Goal: Task Accomplishment & Management: Complete application form

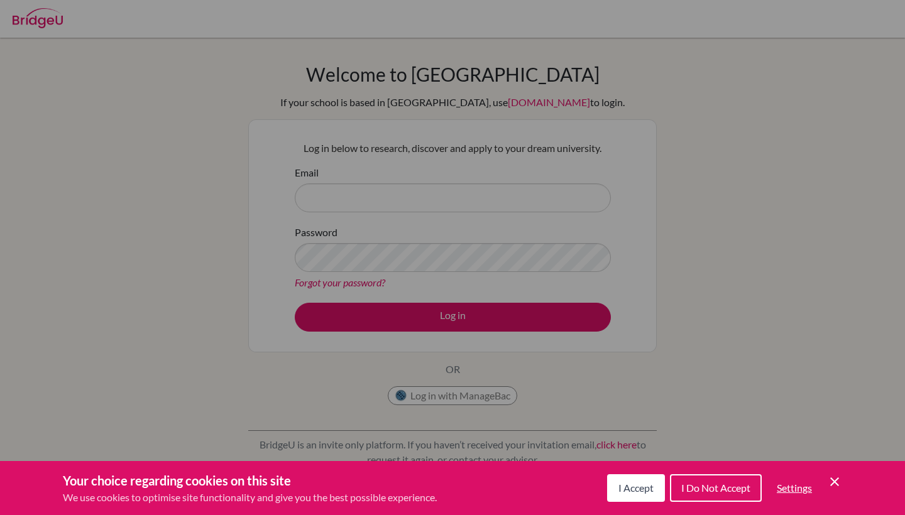
click at [829, 476] on icon "Cookie Control Close Icon" at bounding box center [834, 481] width 15 height 15
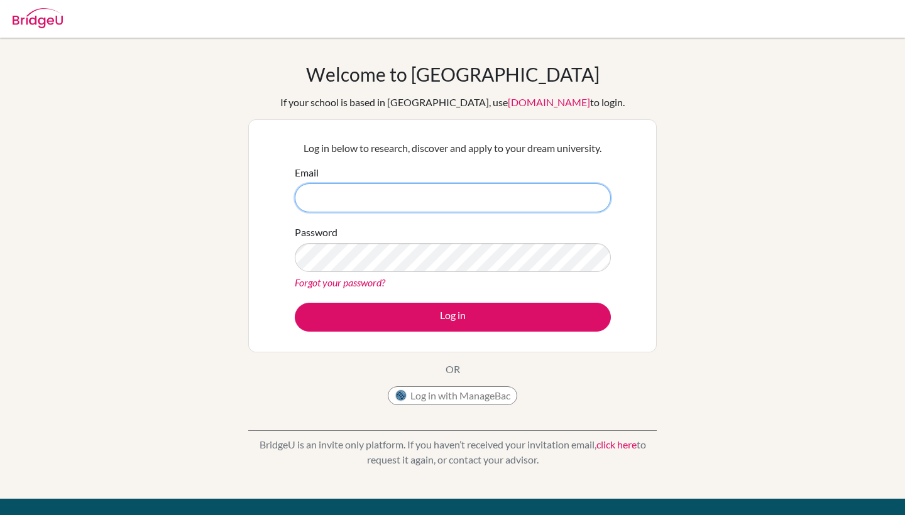
click at [343, 203] on input "Email" at bounding box center [453, 198] width 316 height 29
type input "[EMAIL_ADDRESS][DOMAIN_NAME]"
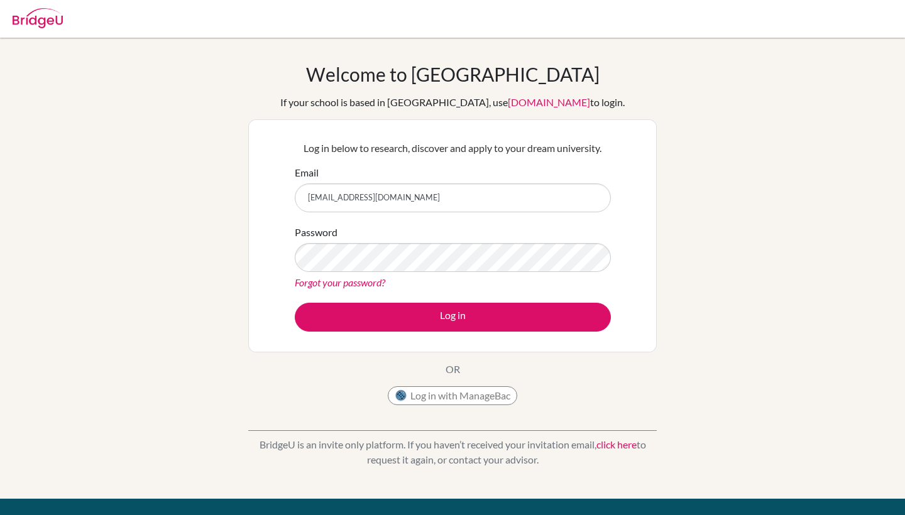
click at [536, 371] on div "Welcome to BridgeU If your school is based in China, use app.bridge-u.com.cn to…" at bounding box center [452, 237] width 408 height 349
click at [406, 302] on form "Email sopbueno@bbis.de Password Forgot your password? Log in" at bounding box center [453, 248] width 316 height 167
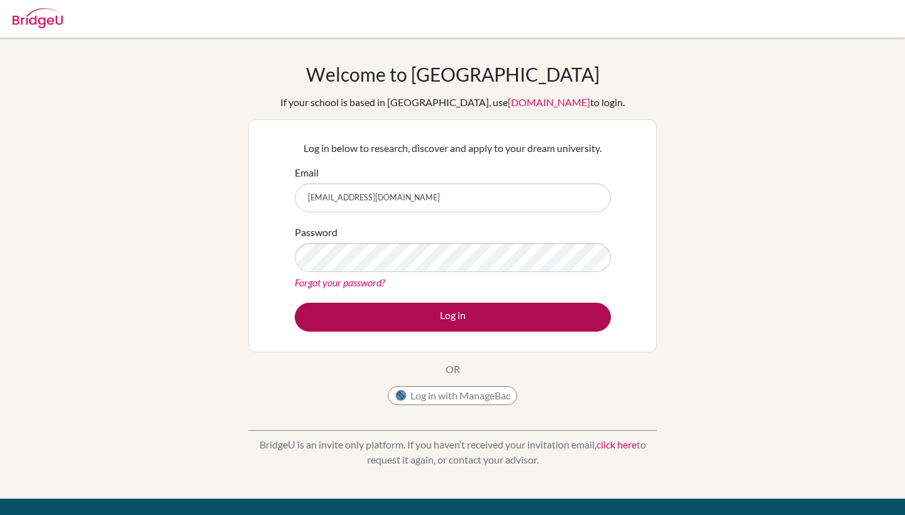
click at [403, 315] on button "Log in" at bounding box center [453, 317] width 316 height 29
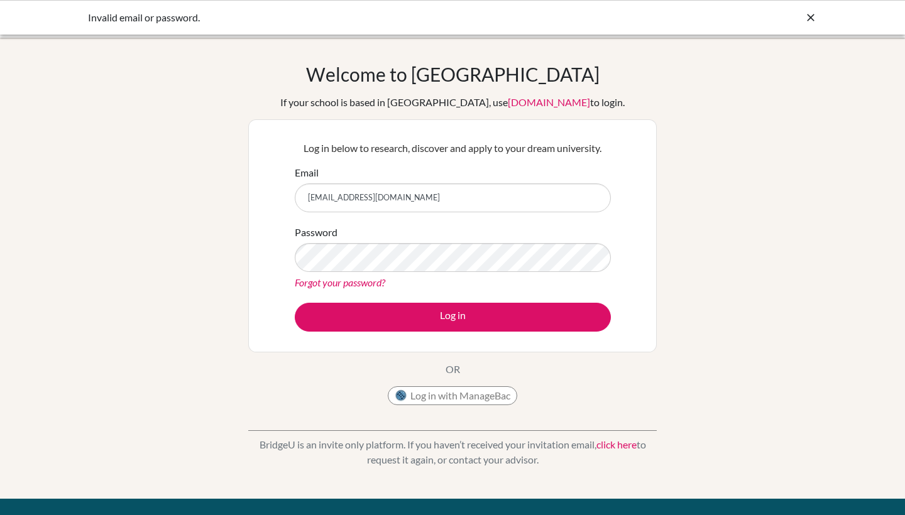
click at [420, 398] on button "Log in with ManageBac" at bounding box center [452, 395] width 129 height 19
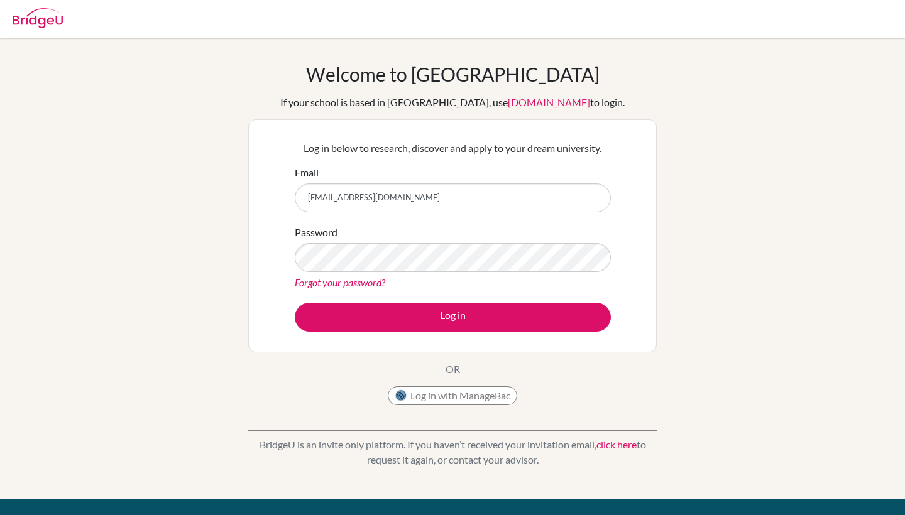
type input "[EMAIL_ADDRESS][DOMAIN_NAME]"
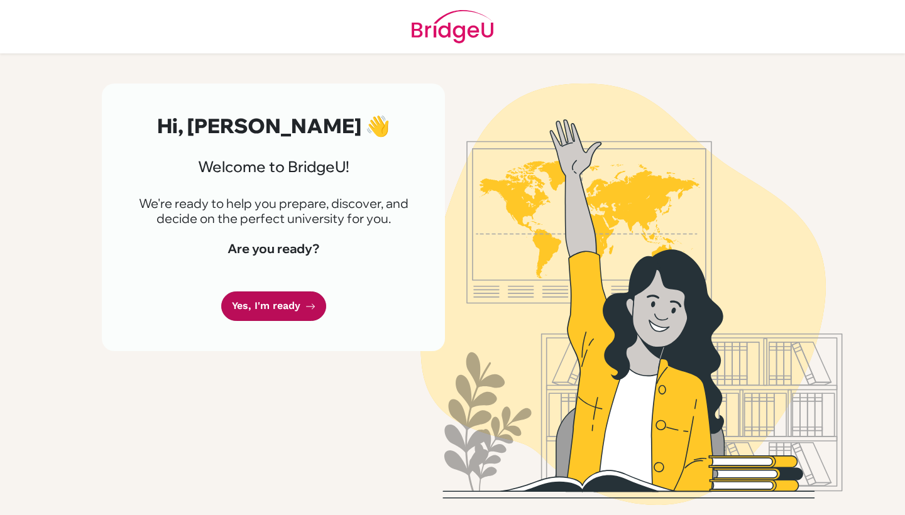
click at [308, 309] on icon at bounding box center [310, 307] width 10 height 10
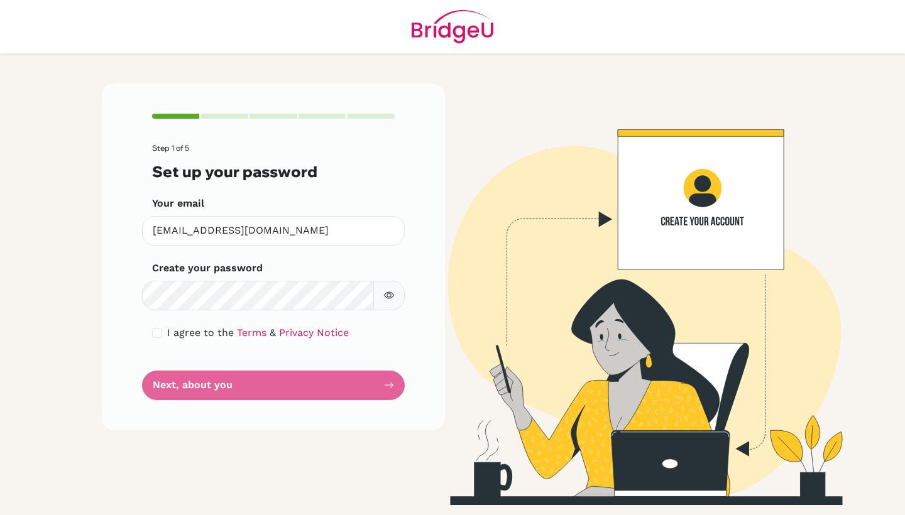
click at [159, 331] on input "checkbox" at bounding box center [157, 333] width 10 height 10
checkbox input "true"
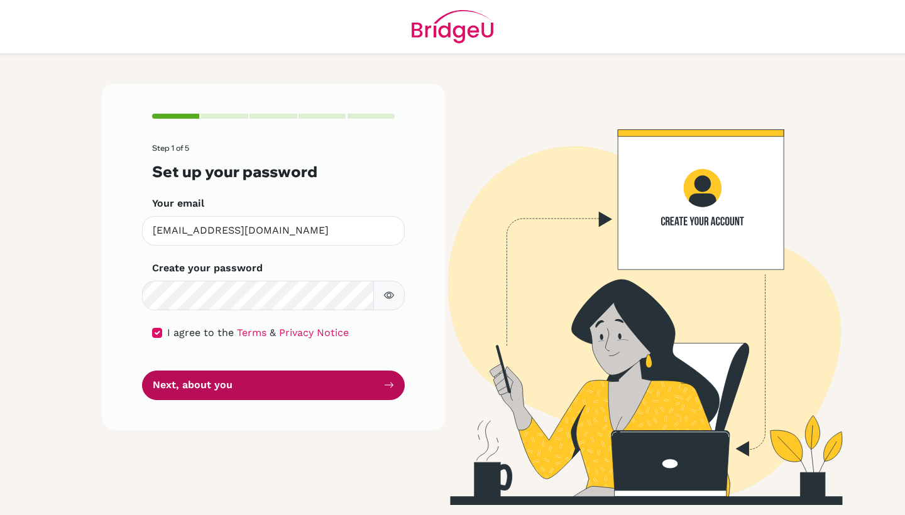
click at [199, 387] on button "Next, about you" at bounding box center [273, 386] width 263 height 30
